Goal: Information Seeking & Learning: Learn about a topic

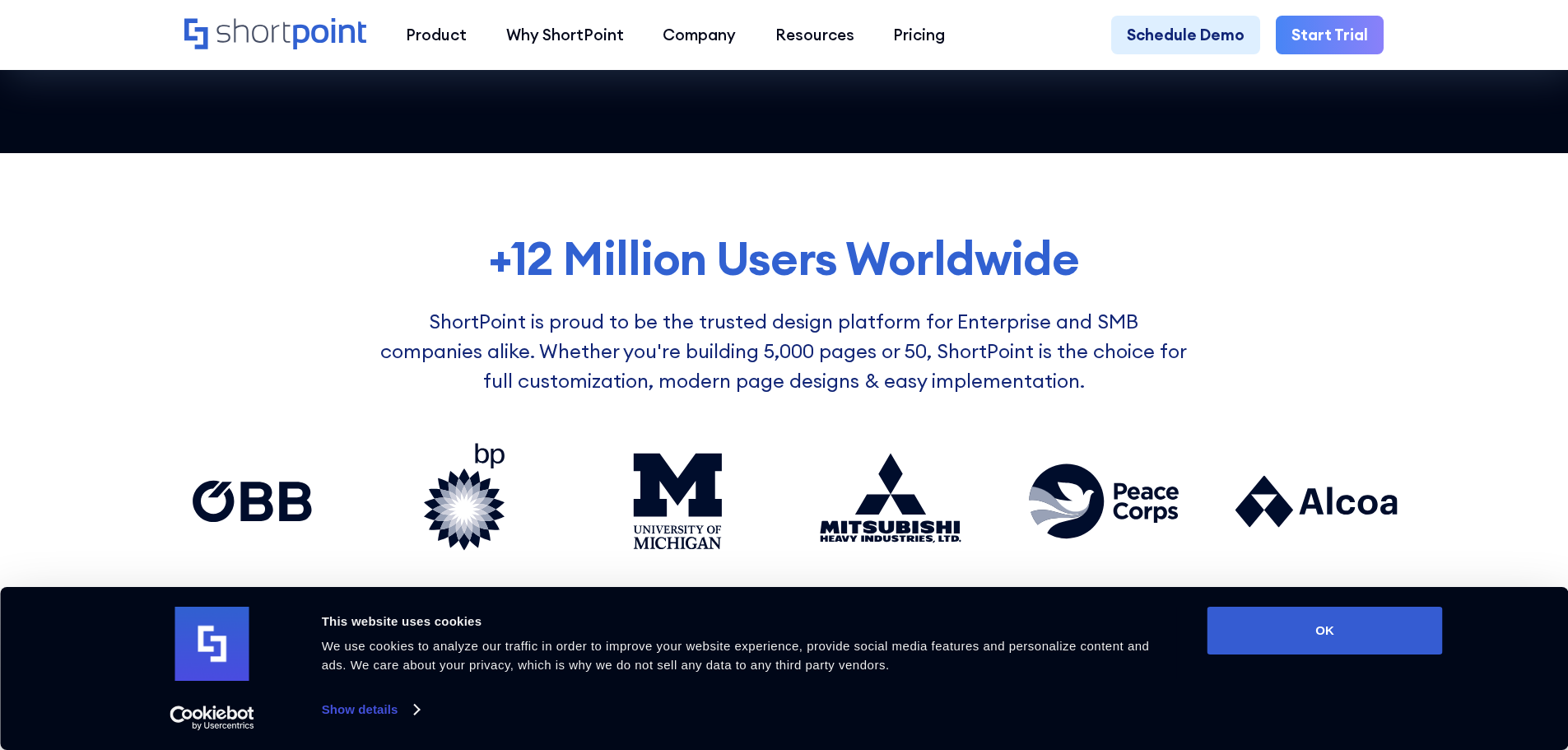
scroll to position [1235, 0]
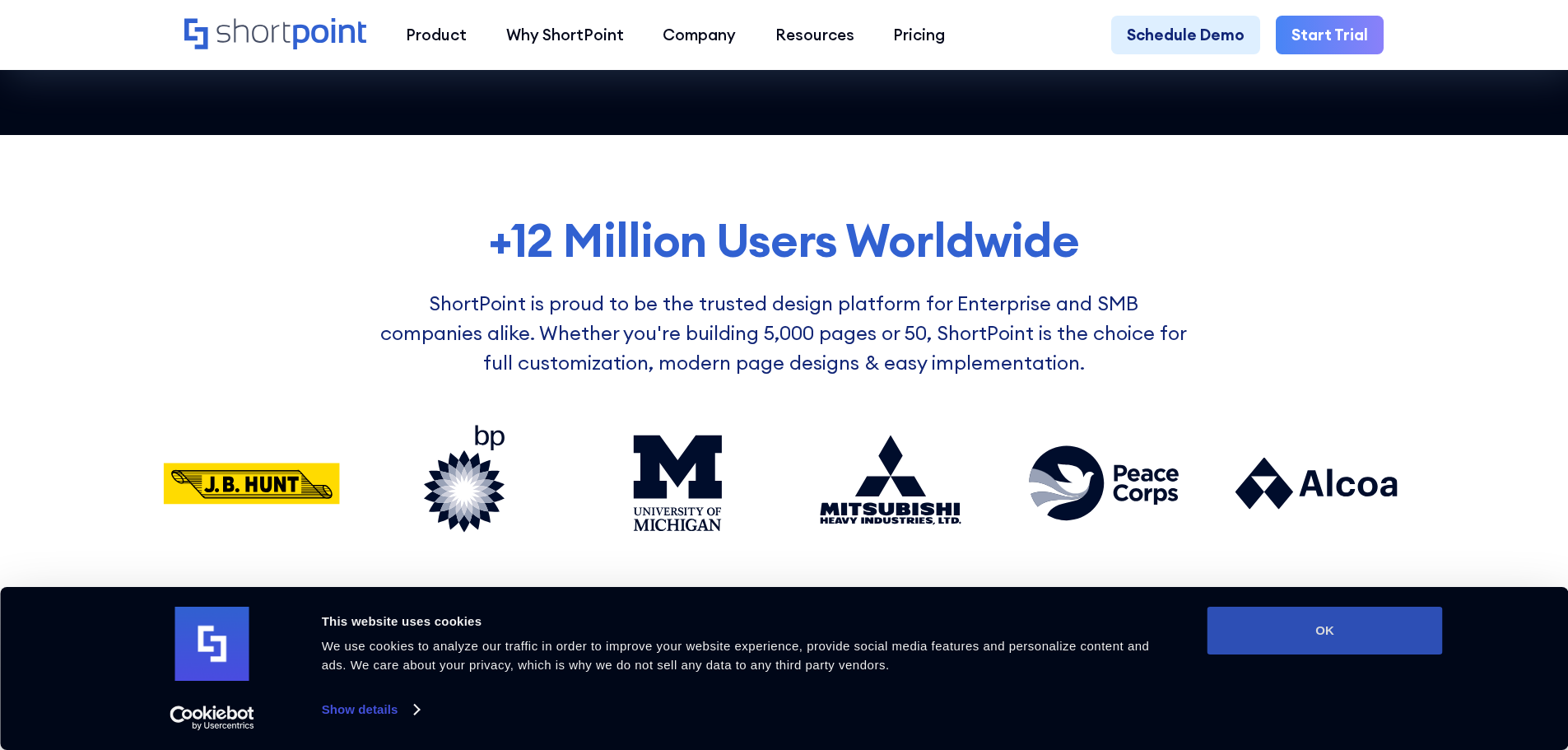
click at [1317, 619] on button "OK" at bounding box center [1325, 630] width 236 height 48
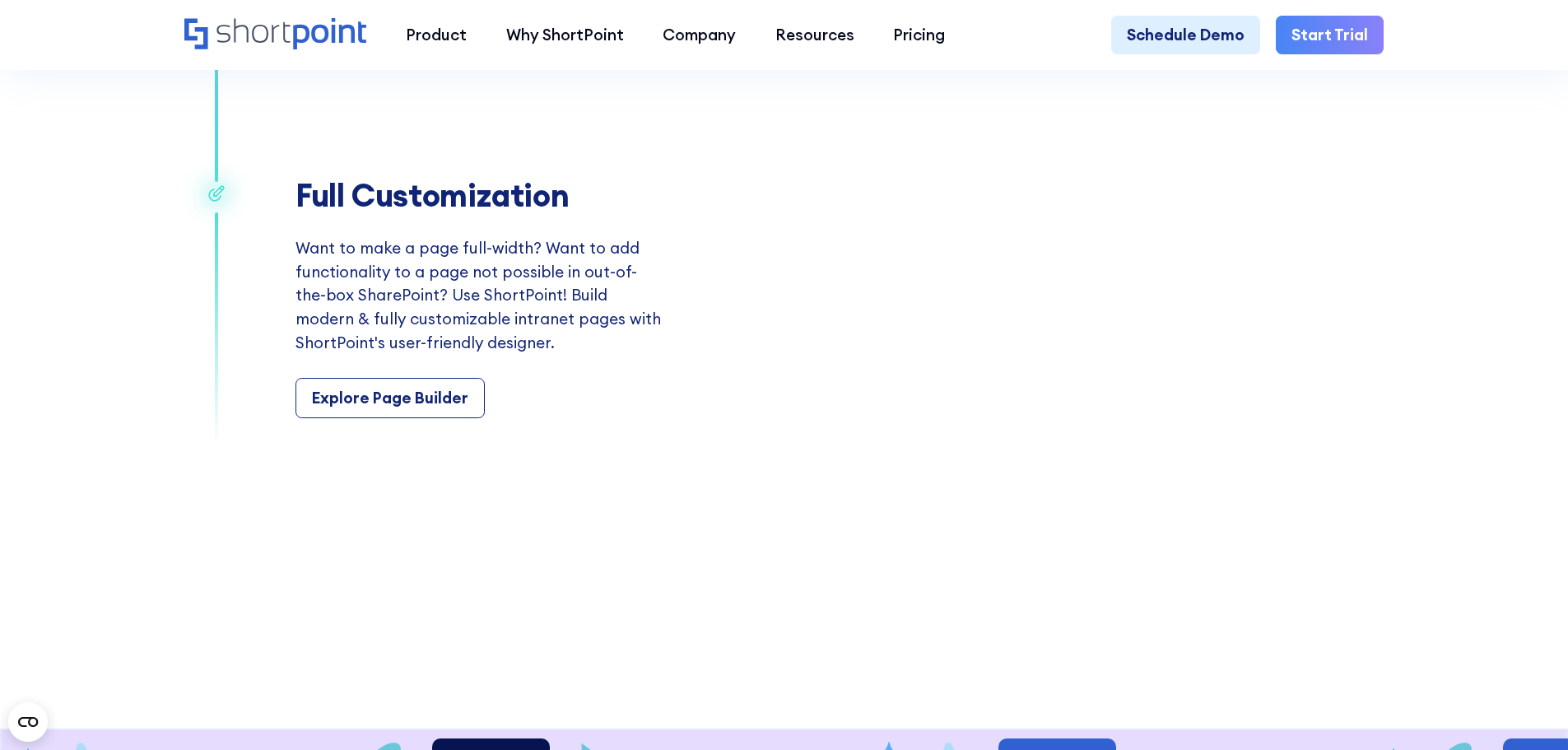
scroll to position [3622, 0]
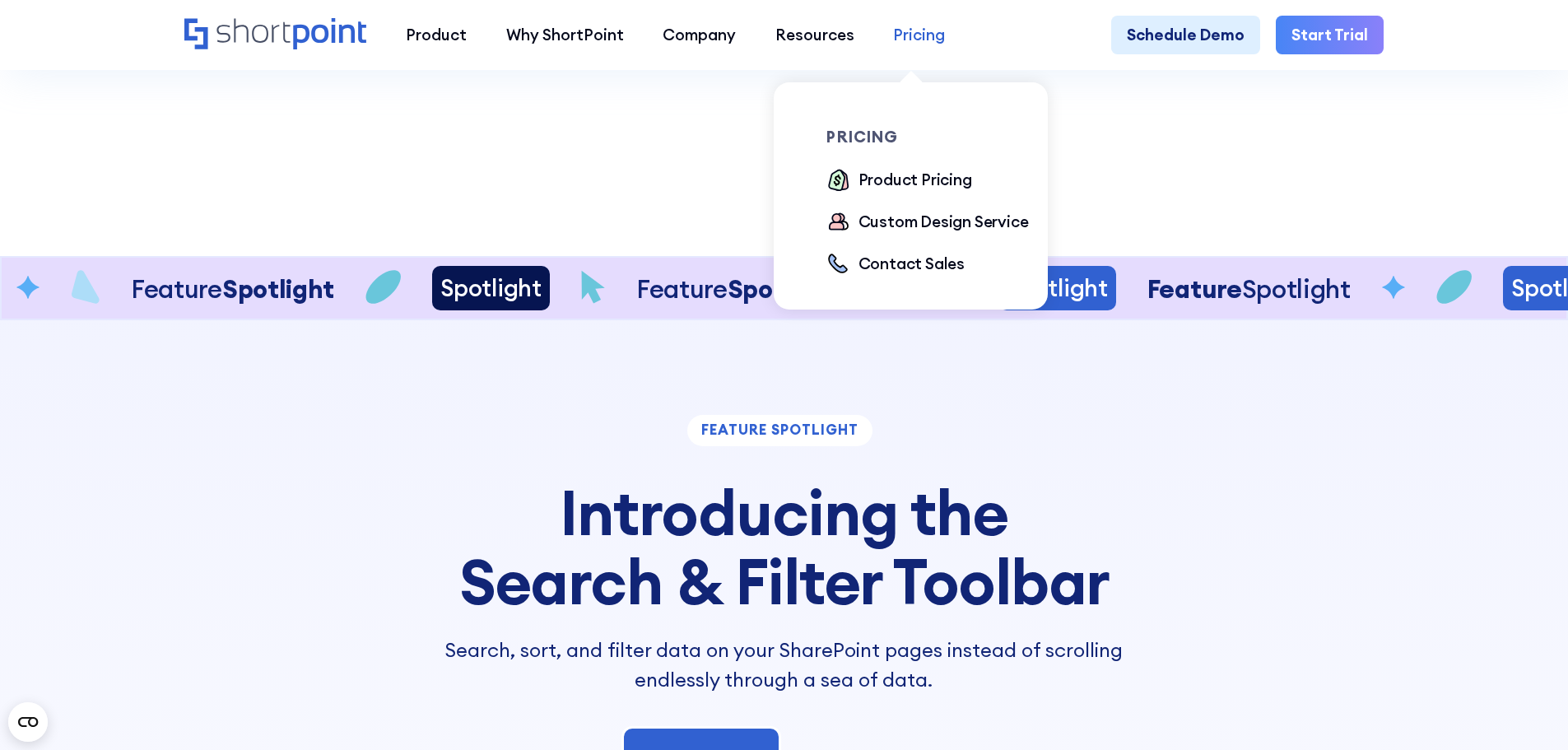
click at [908, 33] on div "Pricing" at bounding box center [919, 34] width 52 height 23
click at [889, 179] on div "Product Pricing" at bounding box center [915, 179] width 114 height 23
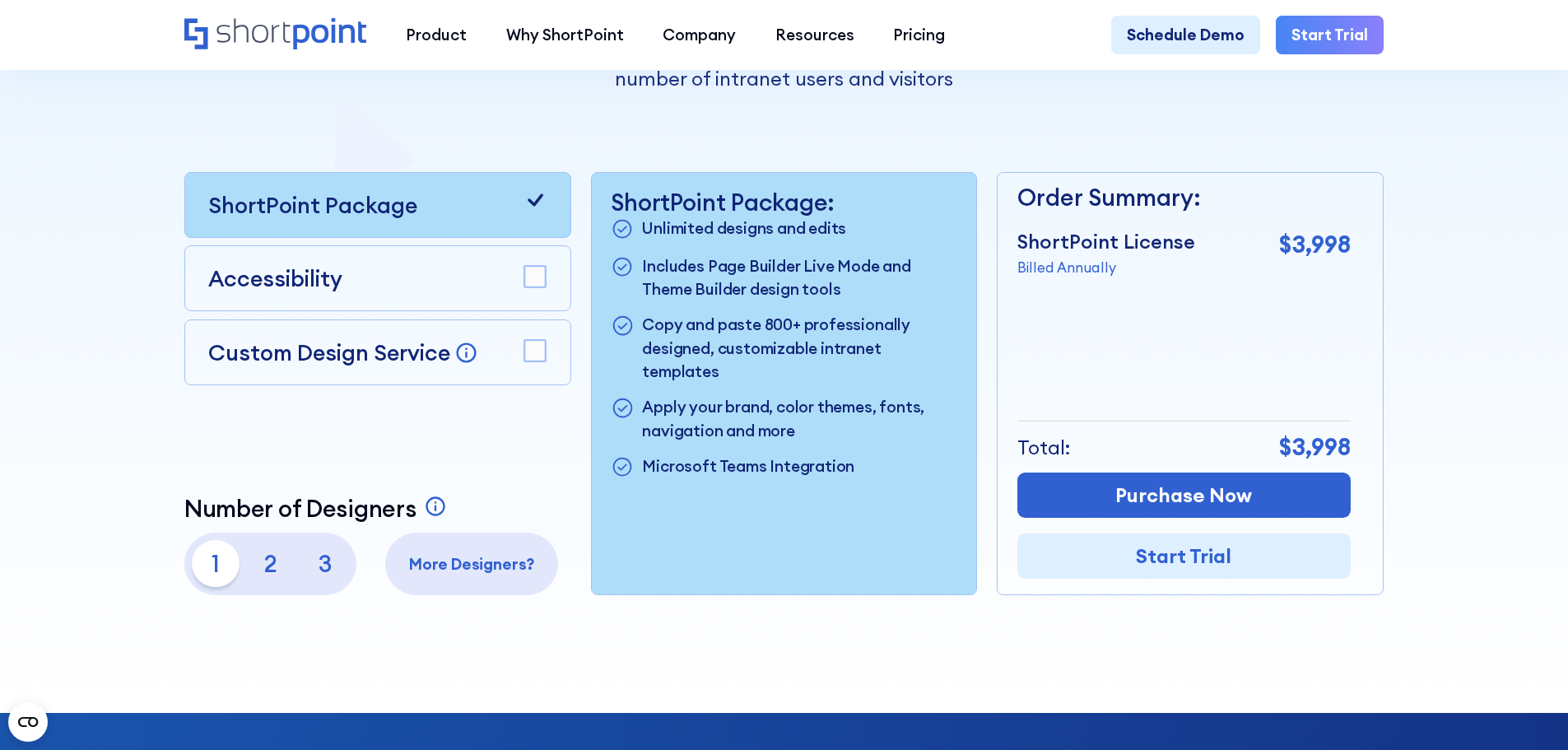
scroll to position [412, 0]
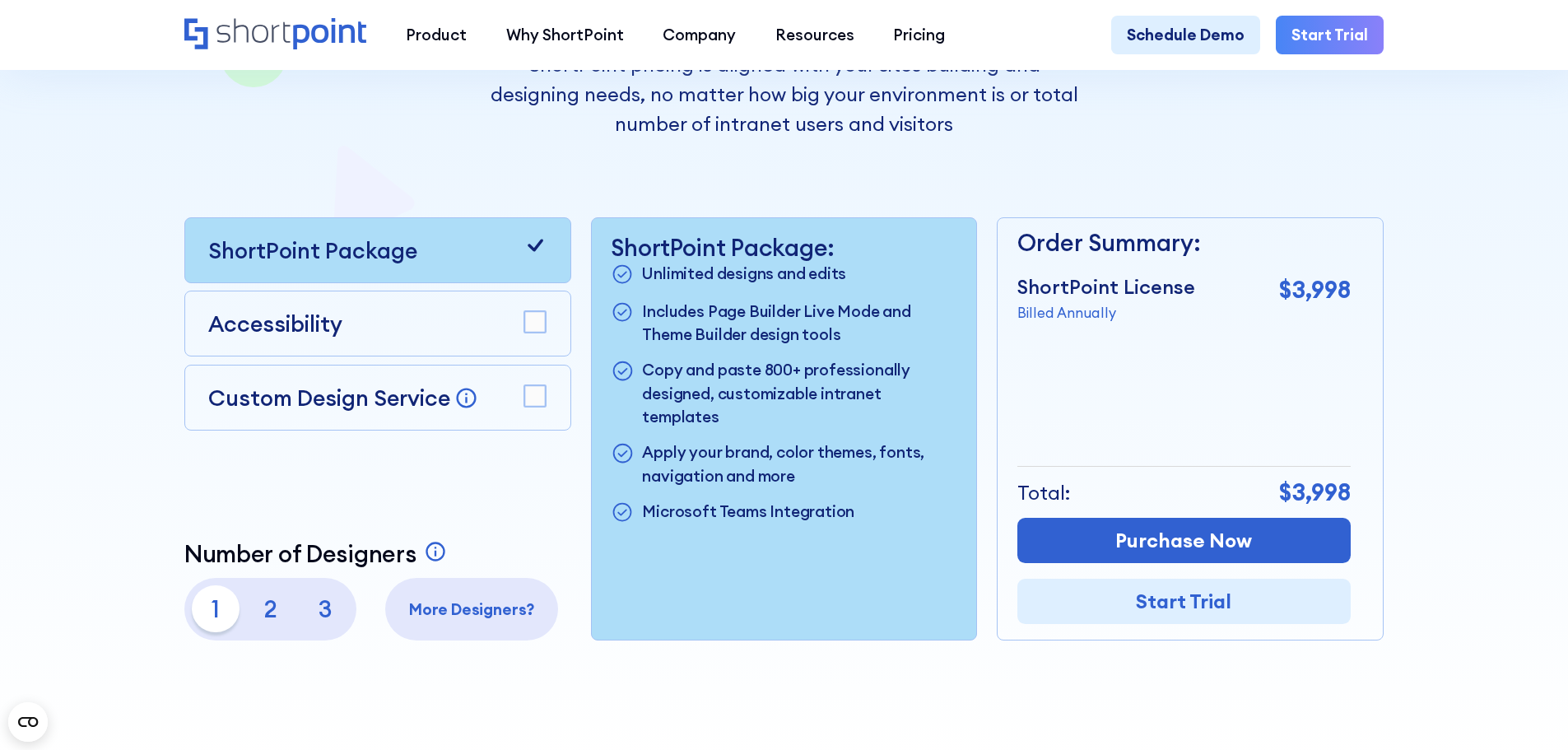
click at [534, 248] on icon at bounding box center [535, 245] width 23 height 23
click at [535, 318] on rect at bounding box center [535, 323] width 22 height 22
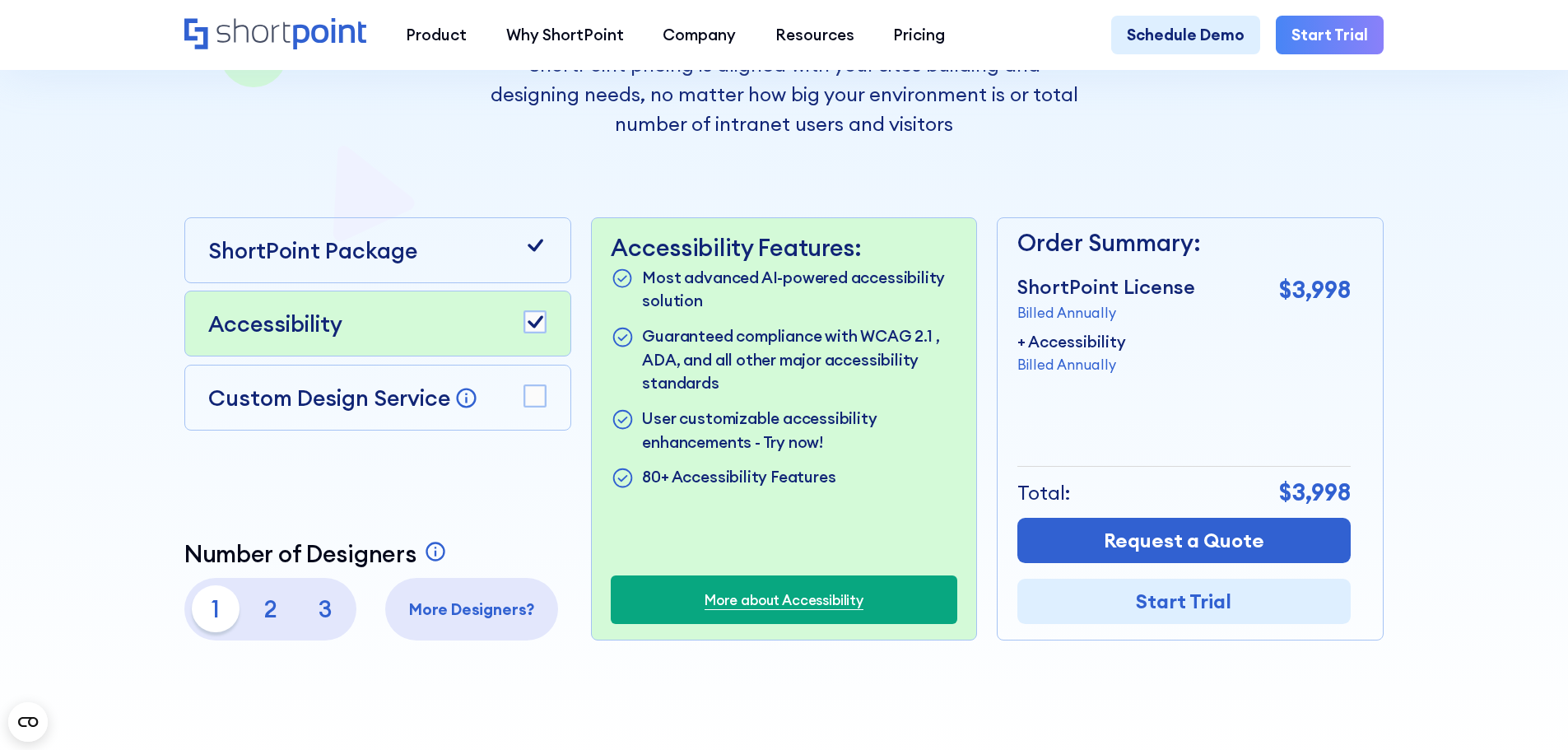
click at [535, 322] on rect at bounding box center [535, 323] width 22 height 22
click at [259, 629] on p "2" at bounding box center [271, 609] width 47 height 47
click at [191, 620] on p "1" at bounding box center [215, 609] width 47 height 47
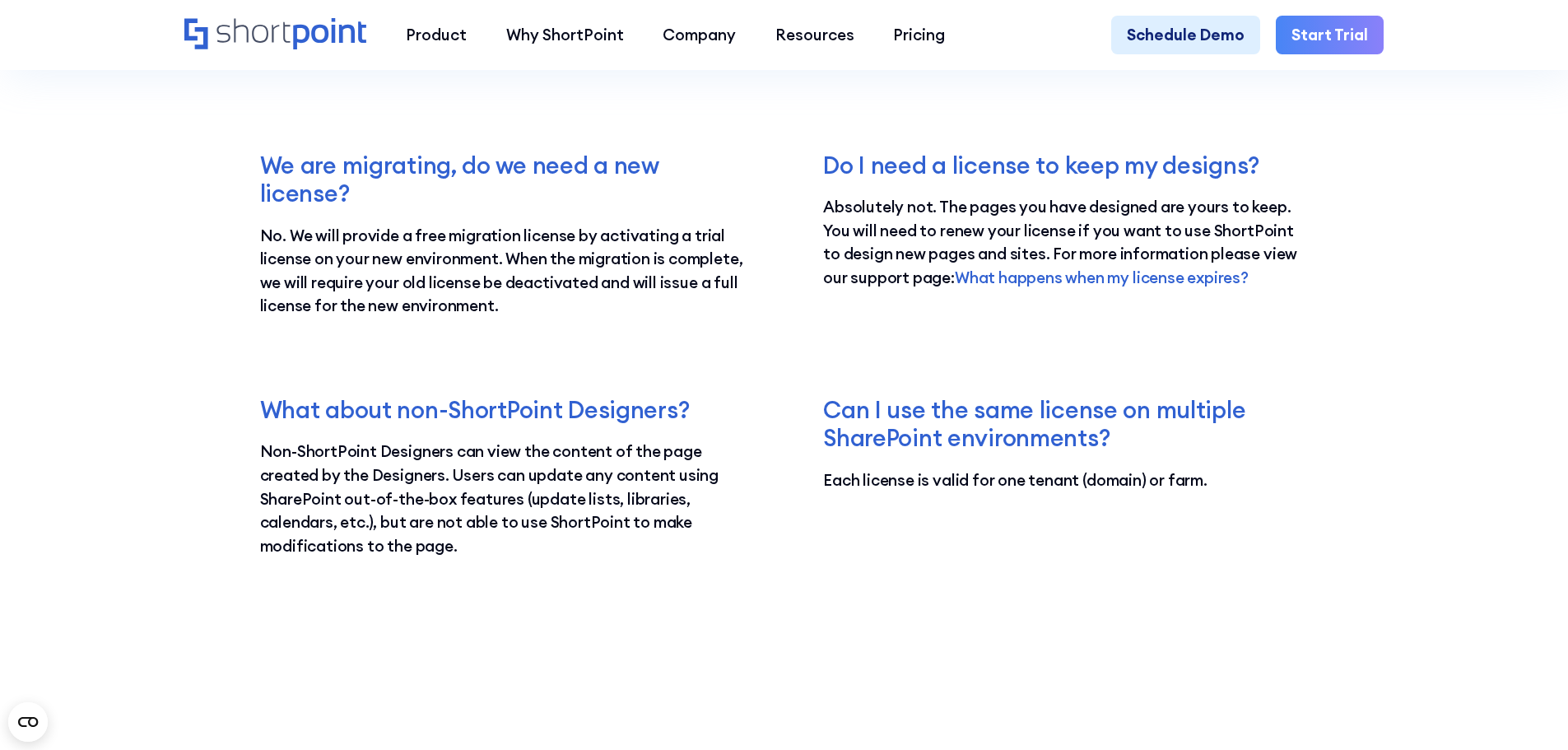
scroll to position [2799, 0]
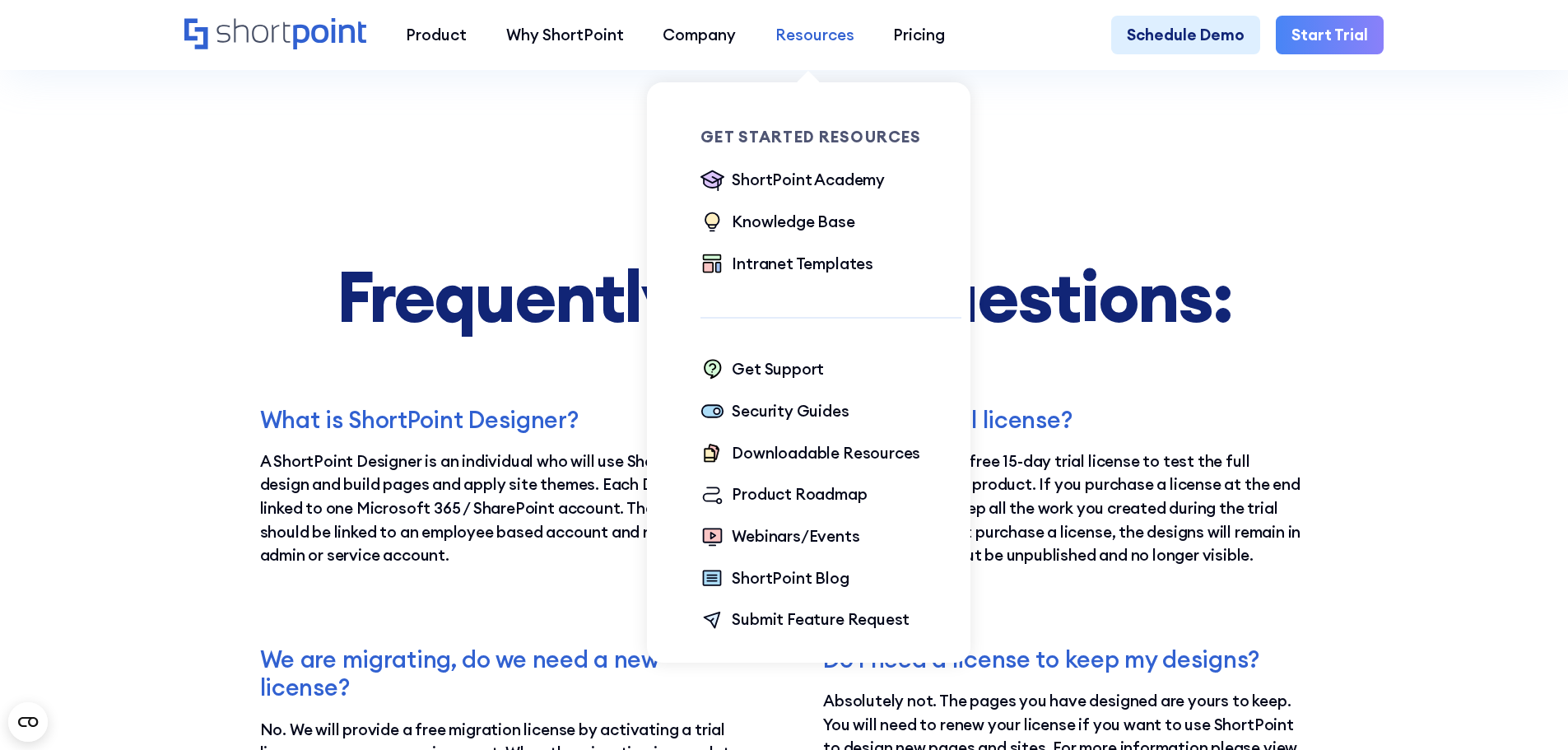
click at [813, 33] on div "Resources" at bounding box center [814, 34] width 79 height 23
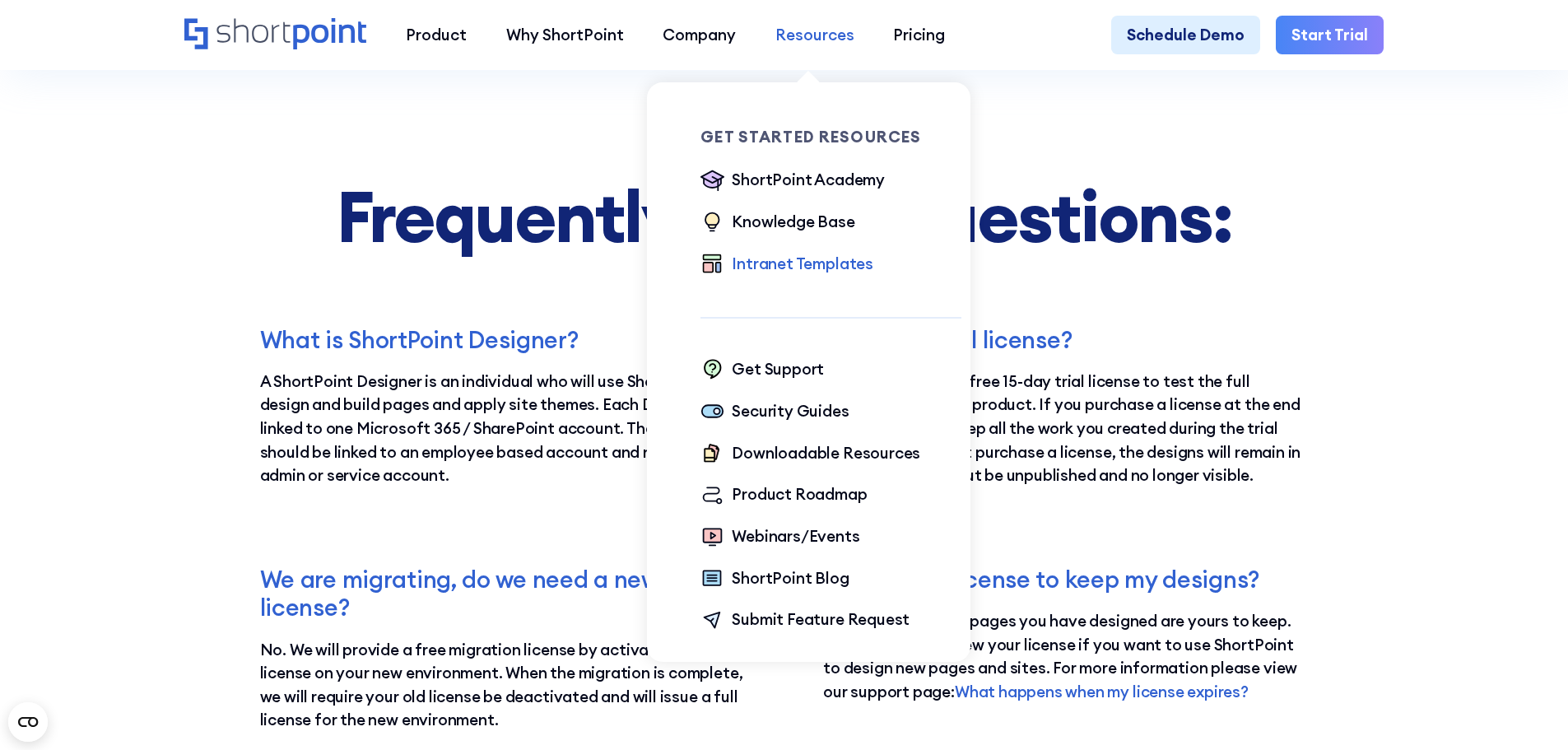
scroll to position [2881, 0]
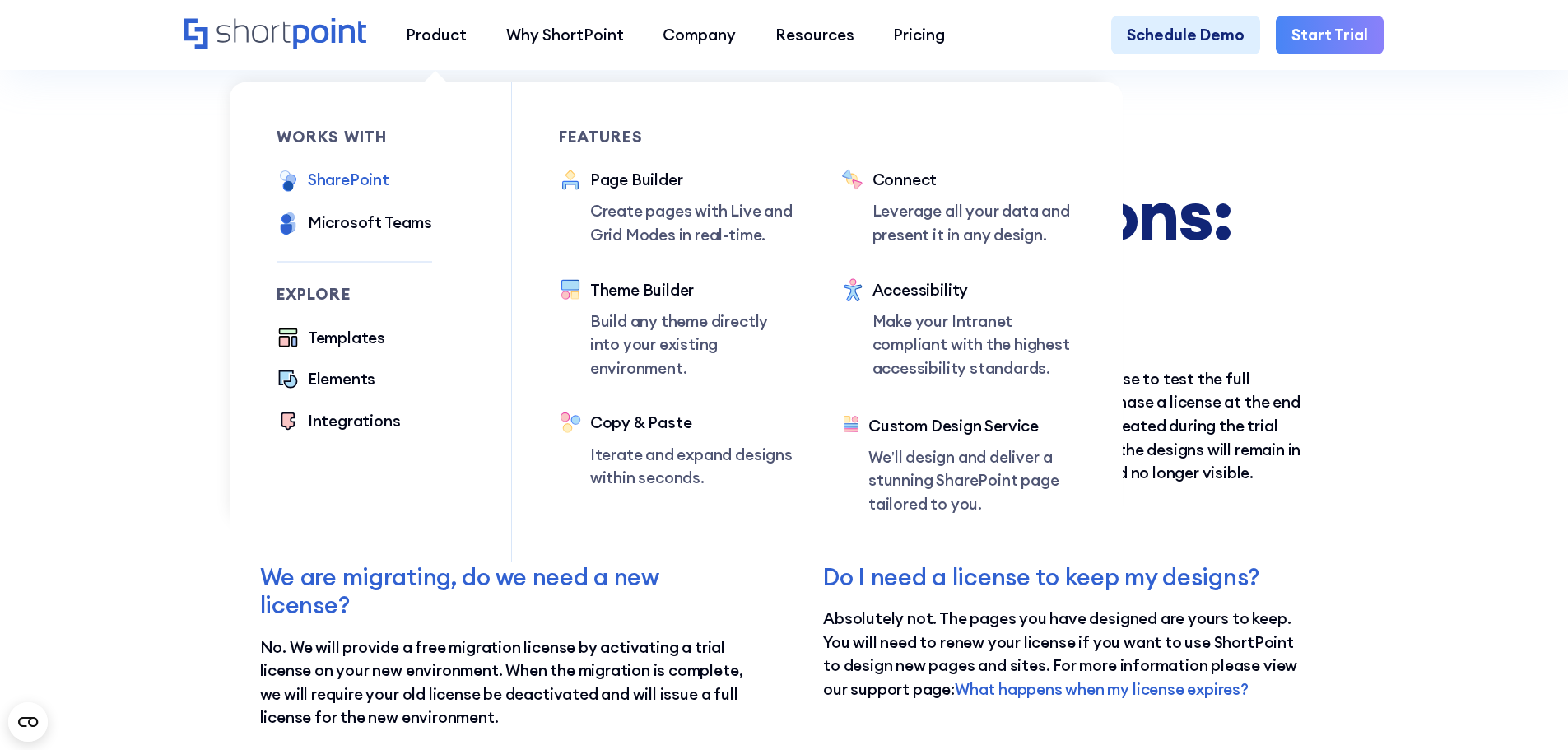
click at [357, 185] on div "SharePoint" at bounding box center [349, 179] width 82 height 23
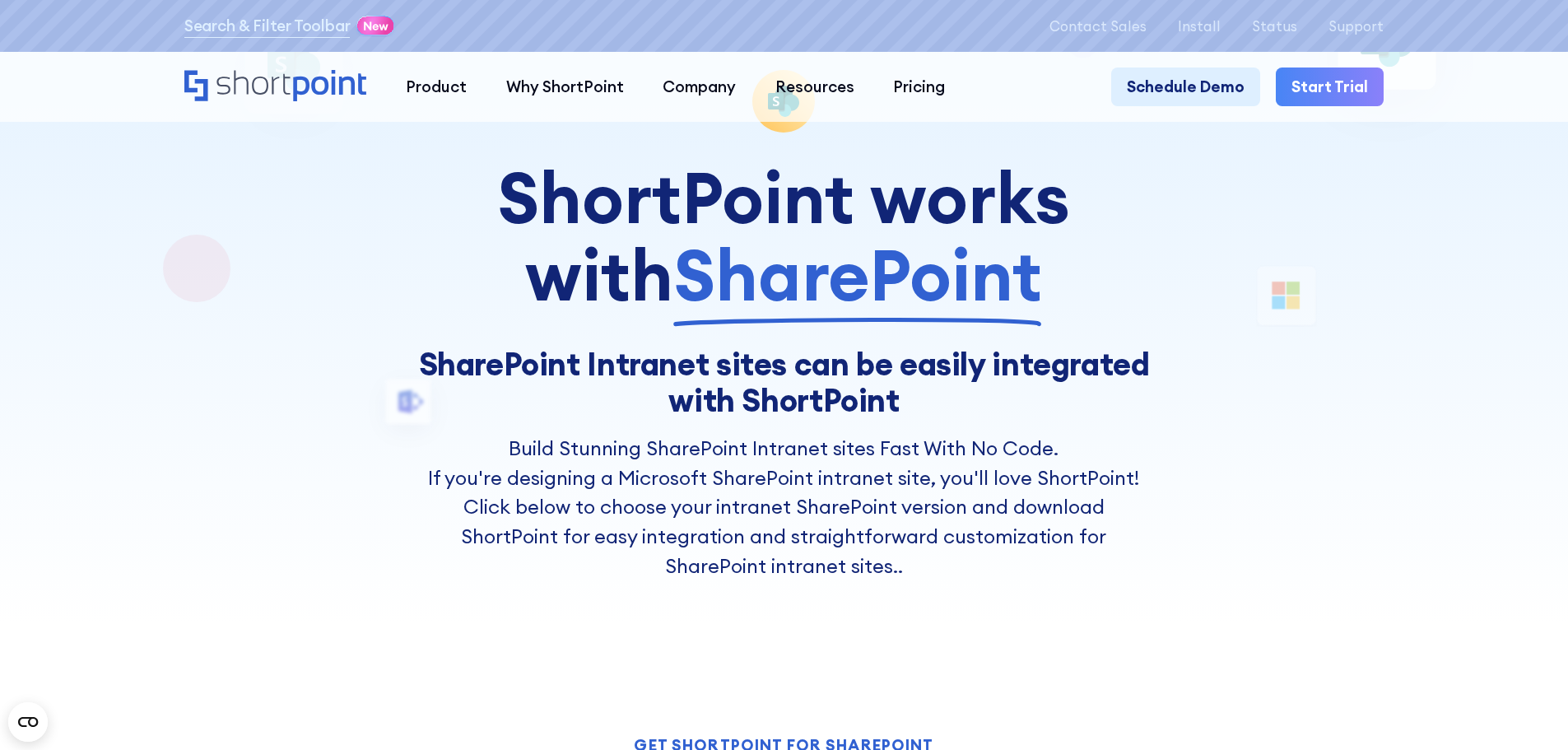
scroll to position [164, 0]
